Goal: Information Seeking & Learning: Learn about a topic

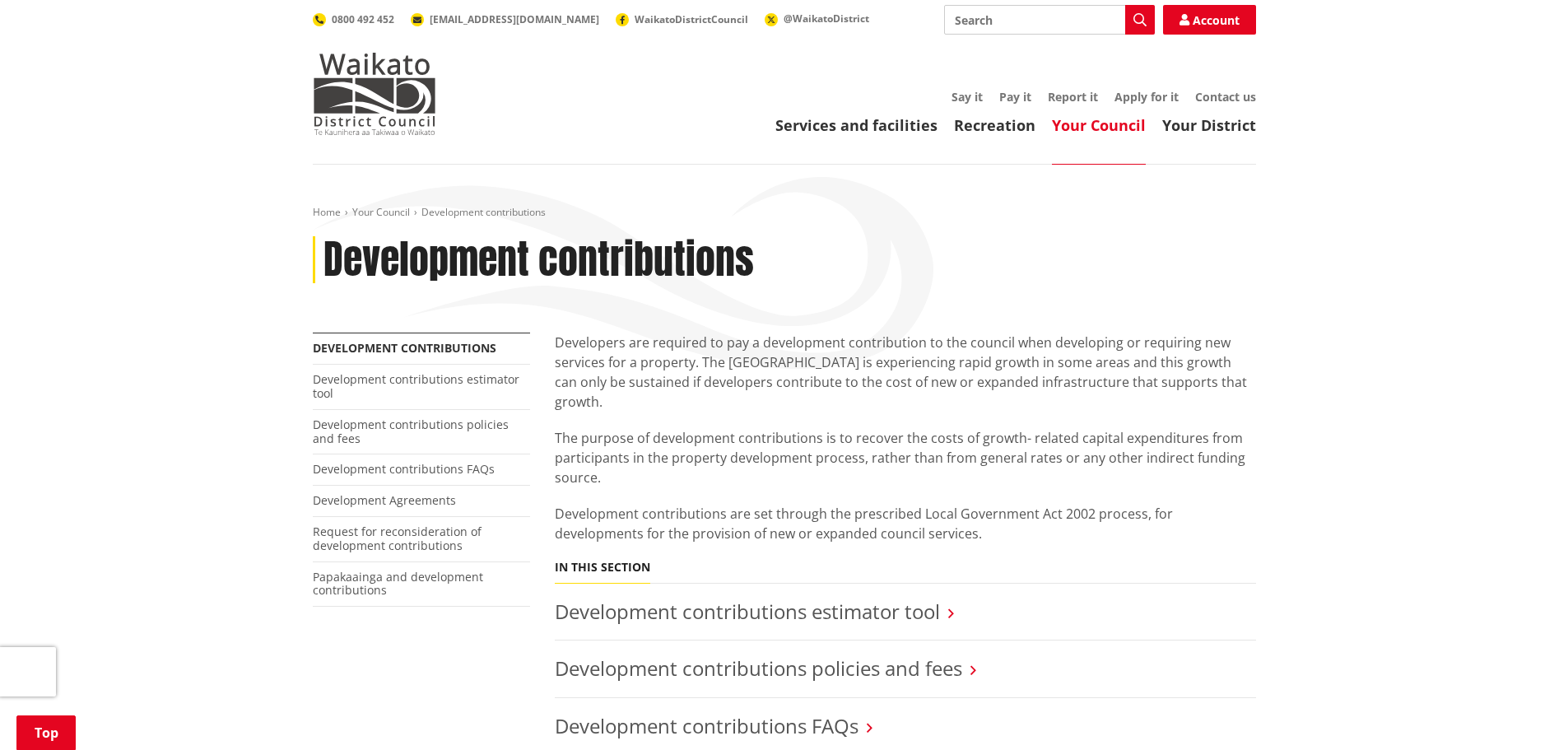
scroll to position [247, 0]
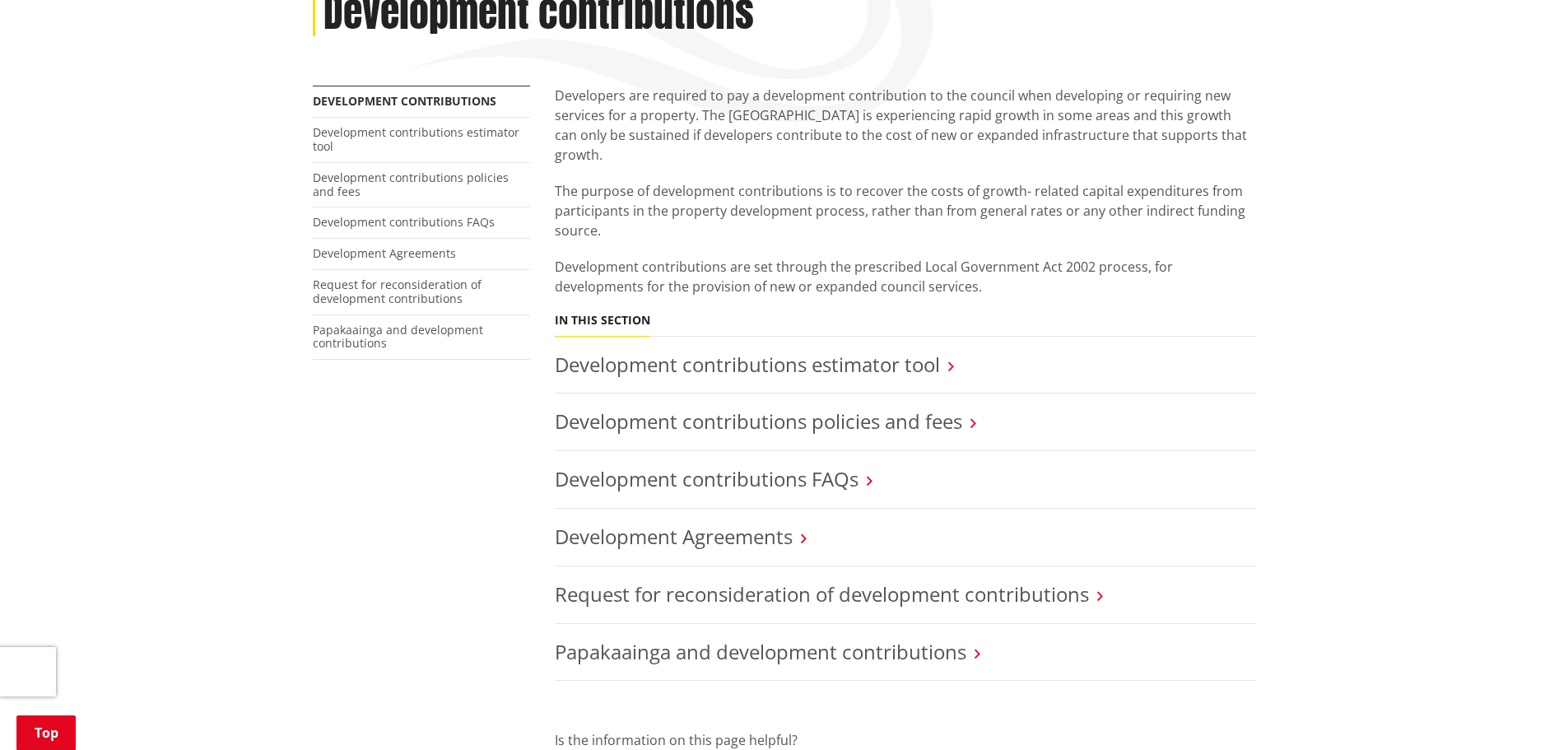
click at [969, 410] on h3 "Development contributions policies and fees" at bounding box center [904, 422] width 701 height 24
click at [896, 407] on link "Development contributions policies and fees" at bounding box center [757, 421] width 407 height 27
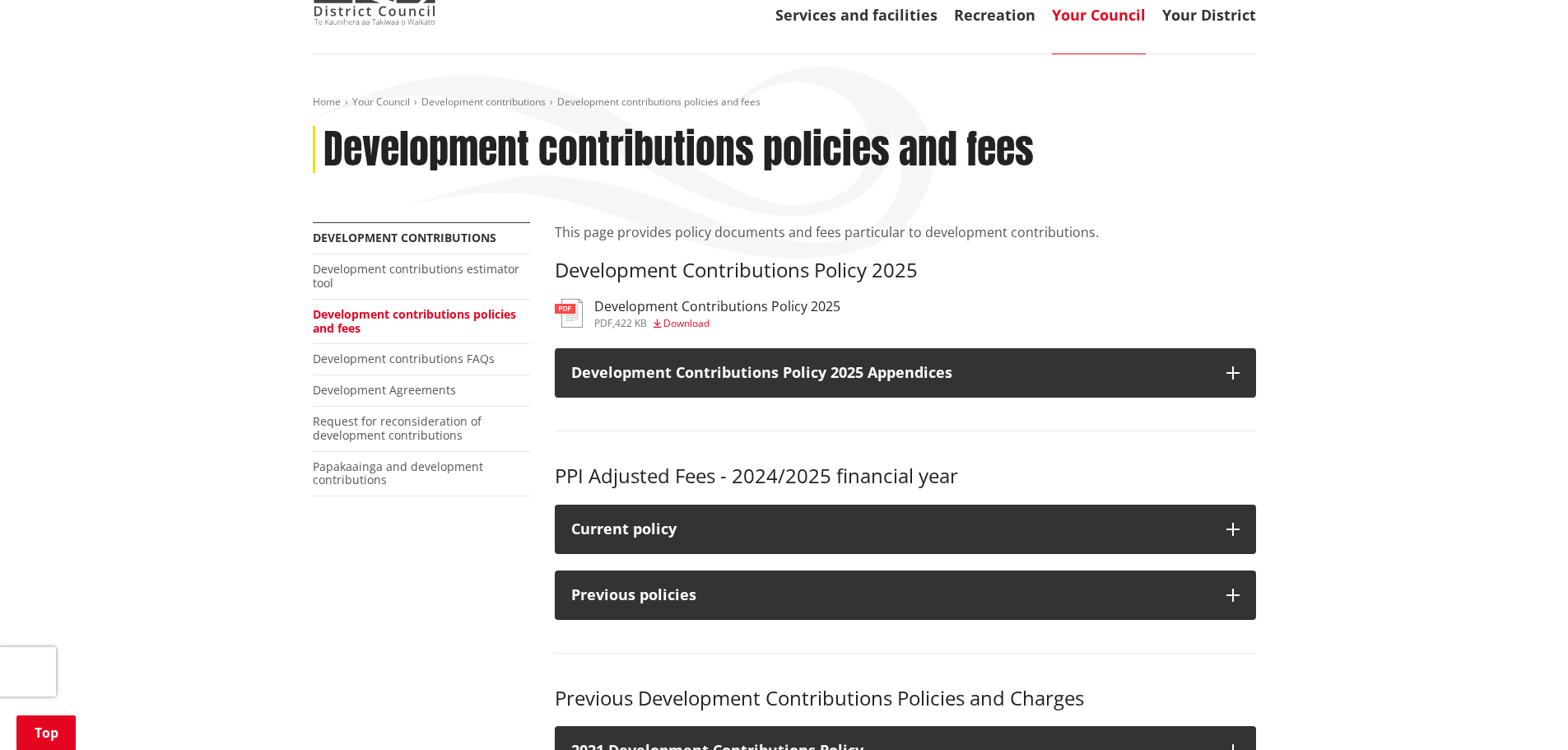
scroll to position [411, 0]
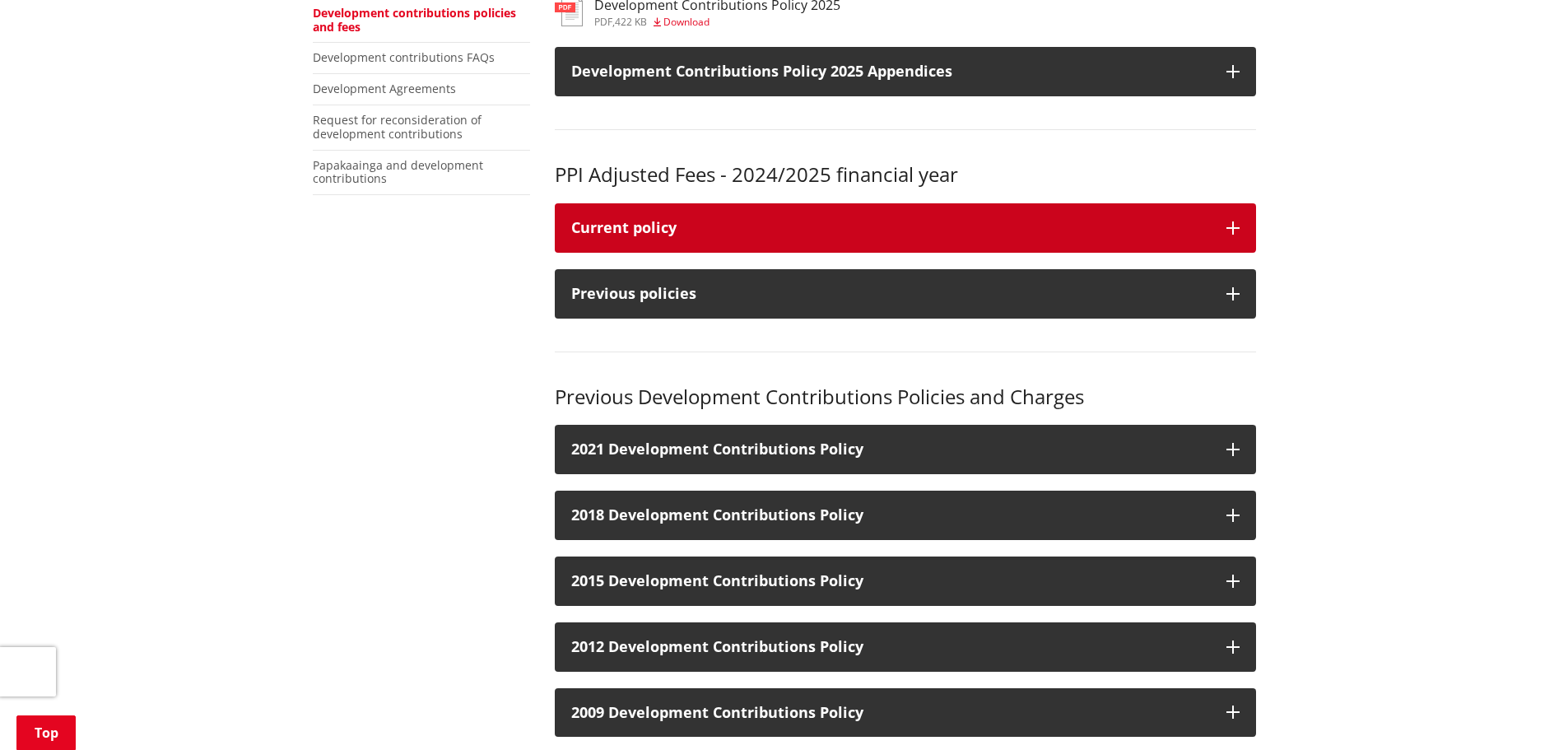
click at [1243, 226] on button "Current policy" at bounding box center [904, 227] width 701 height 49
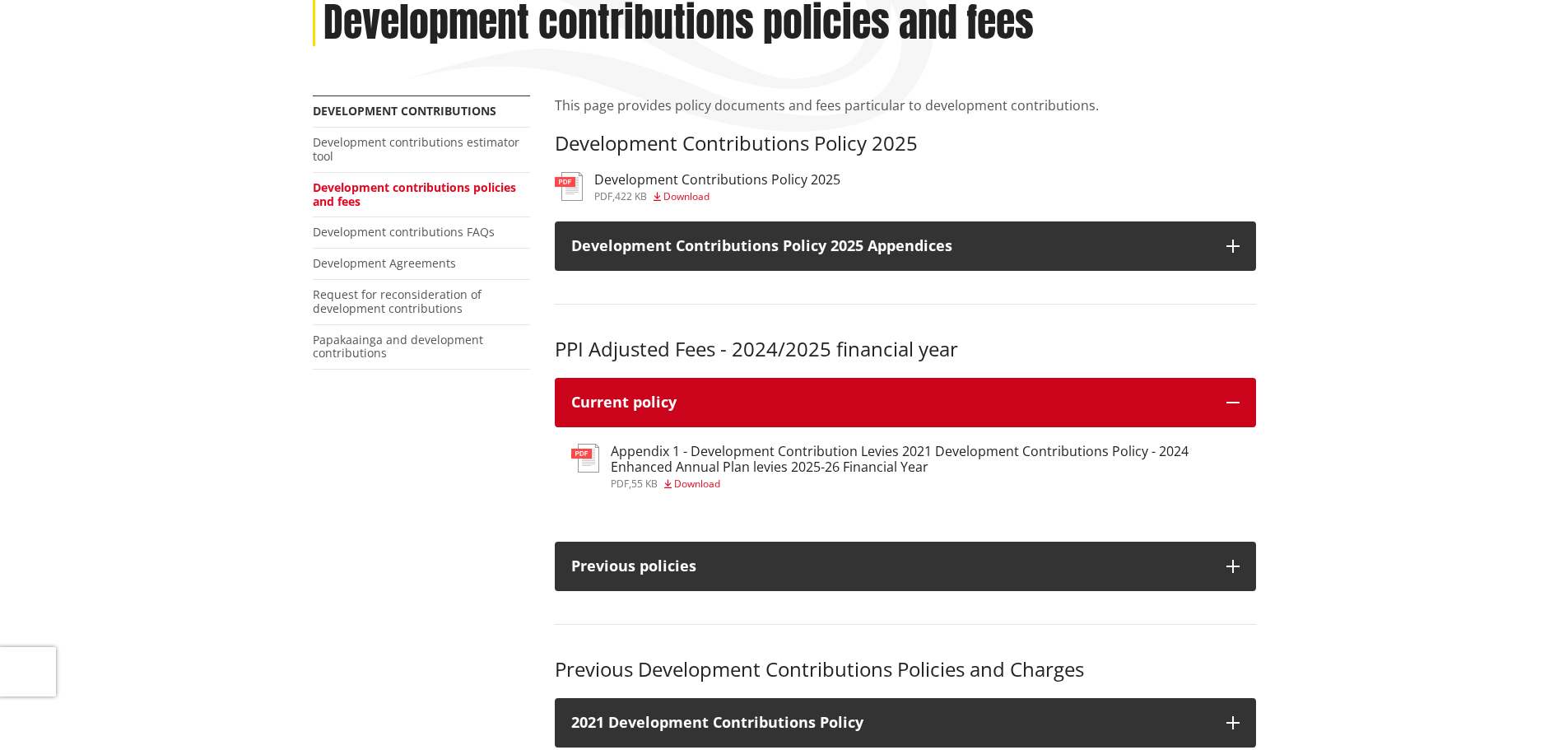
scroll to position [0, 0]
